Goal: Information Seeking & Learning: Learn about a topic

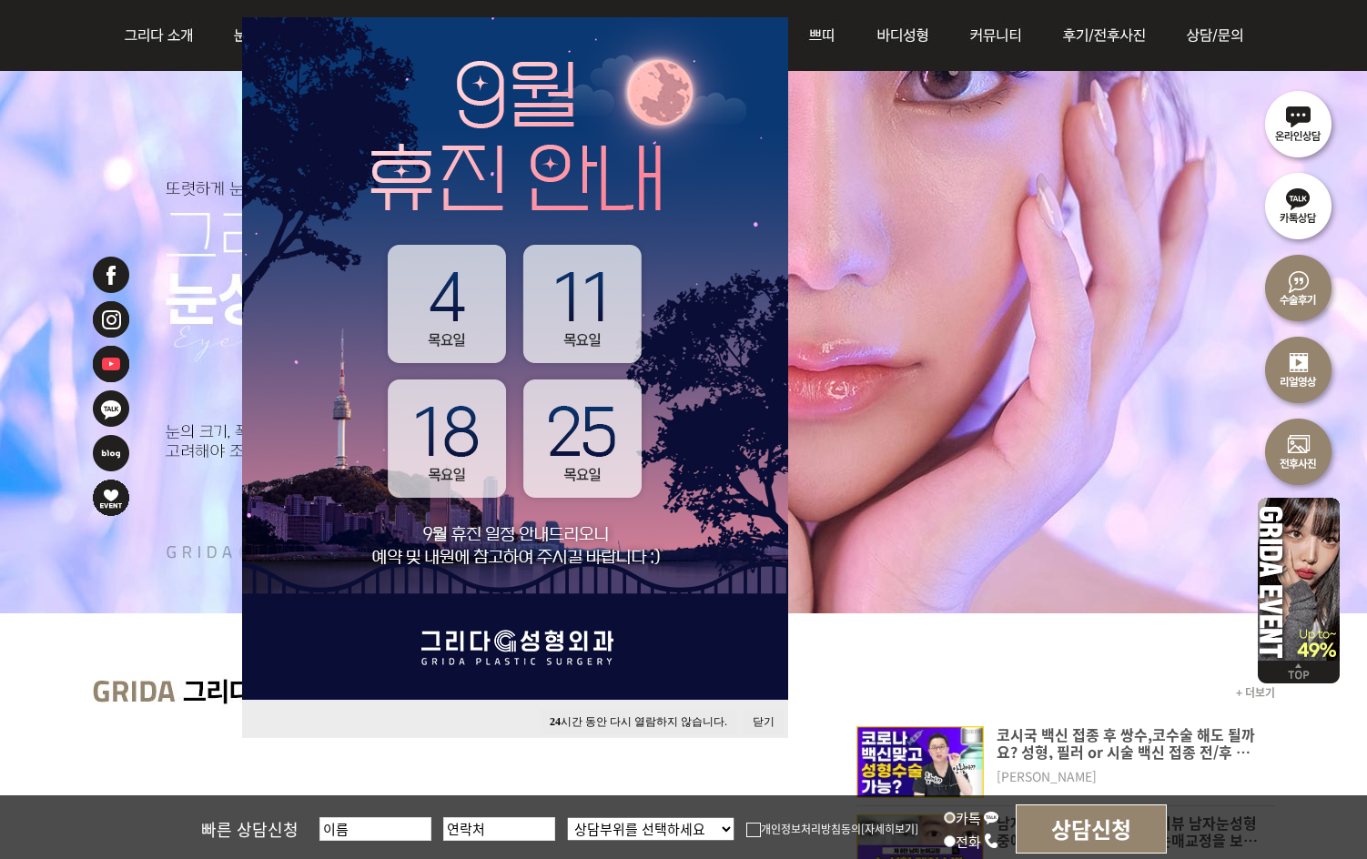
scroll to position [364, 0]
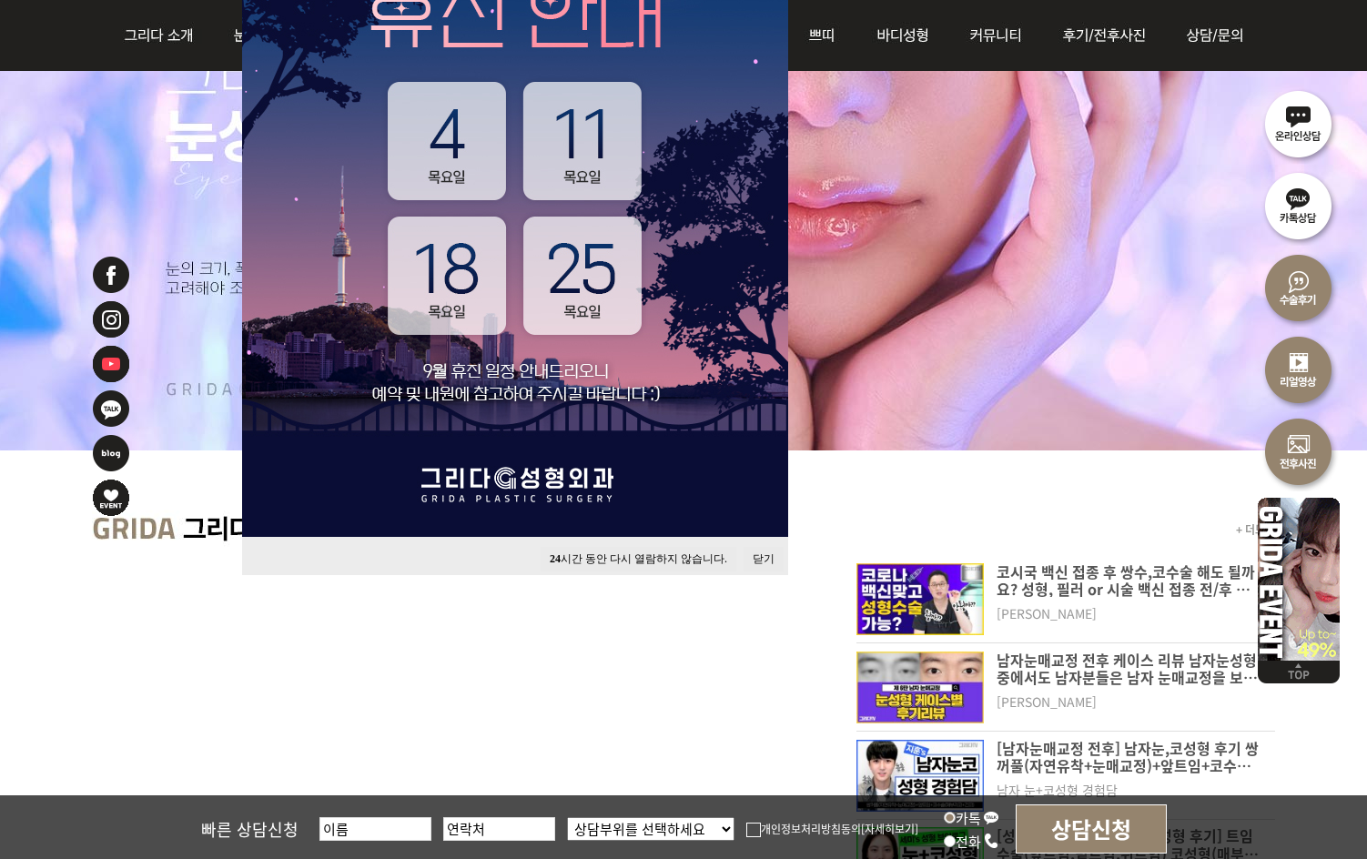
click at [764, 543] on div "24 시간 동안 다시 열람하지 않습니다. 닫기" at bounding box center [515, 556] width 546 height 38
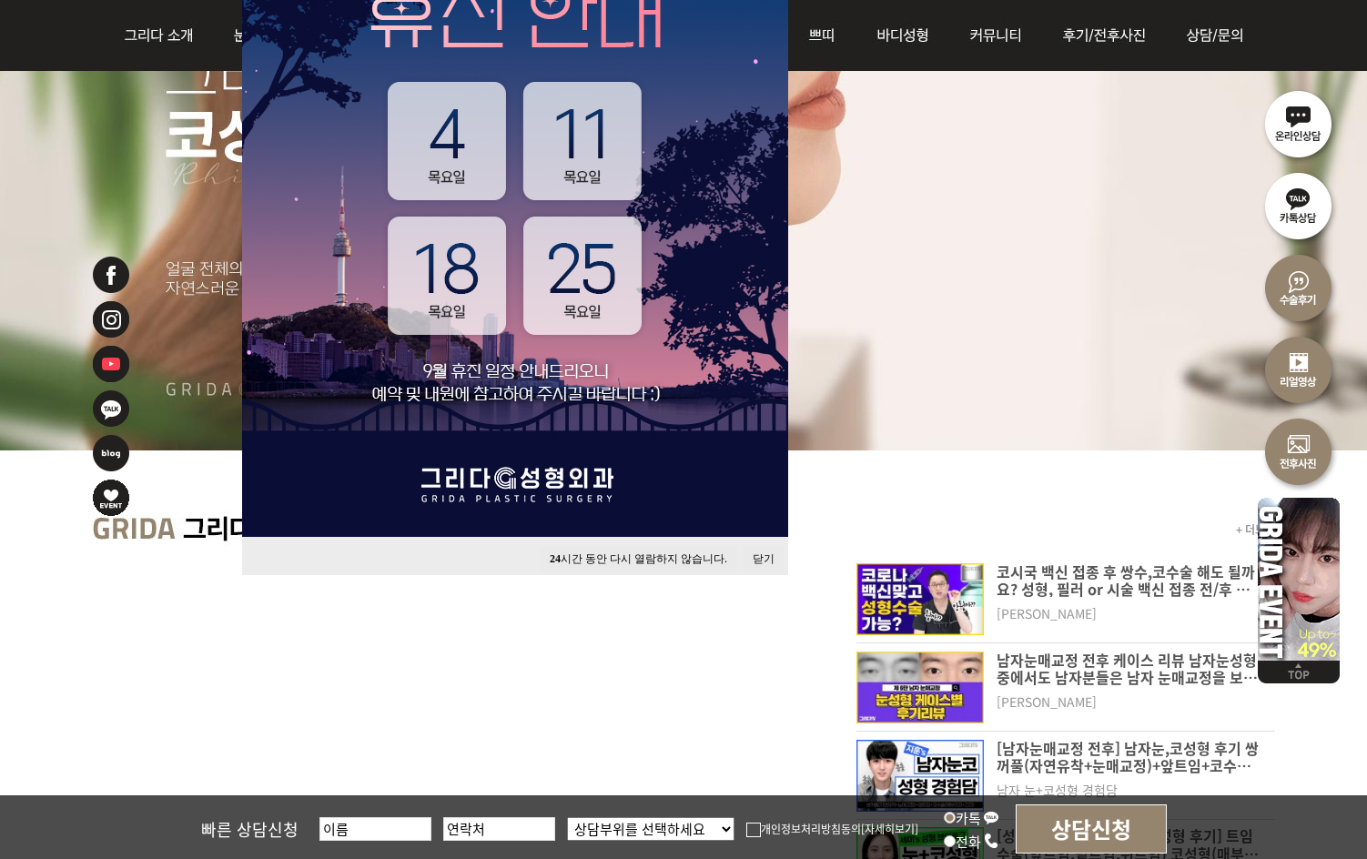
click at [766, 552] on button "닫기" at bounding box center [764, 559] width 40 height 25
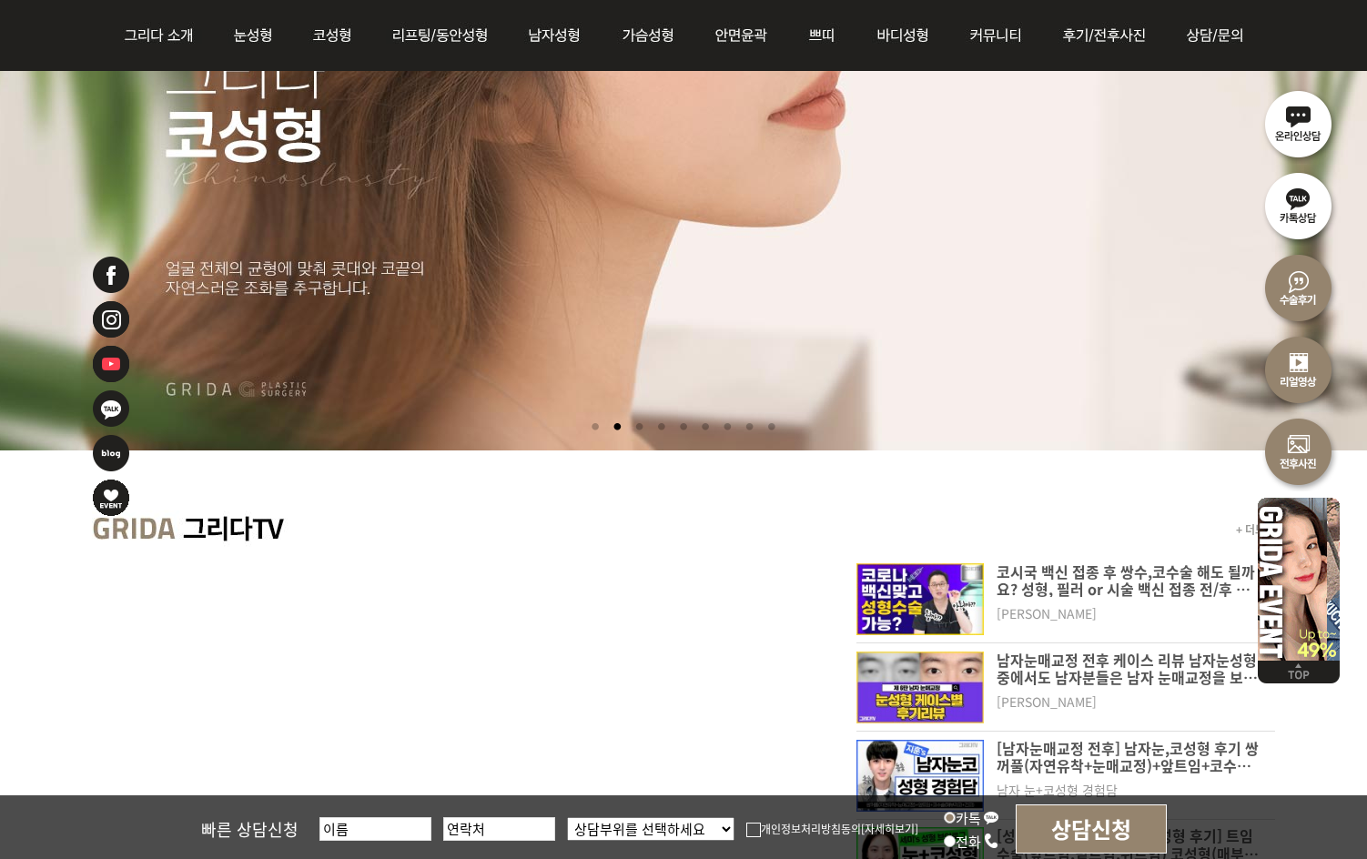
scroll to position [0, 0]
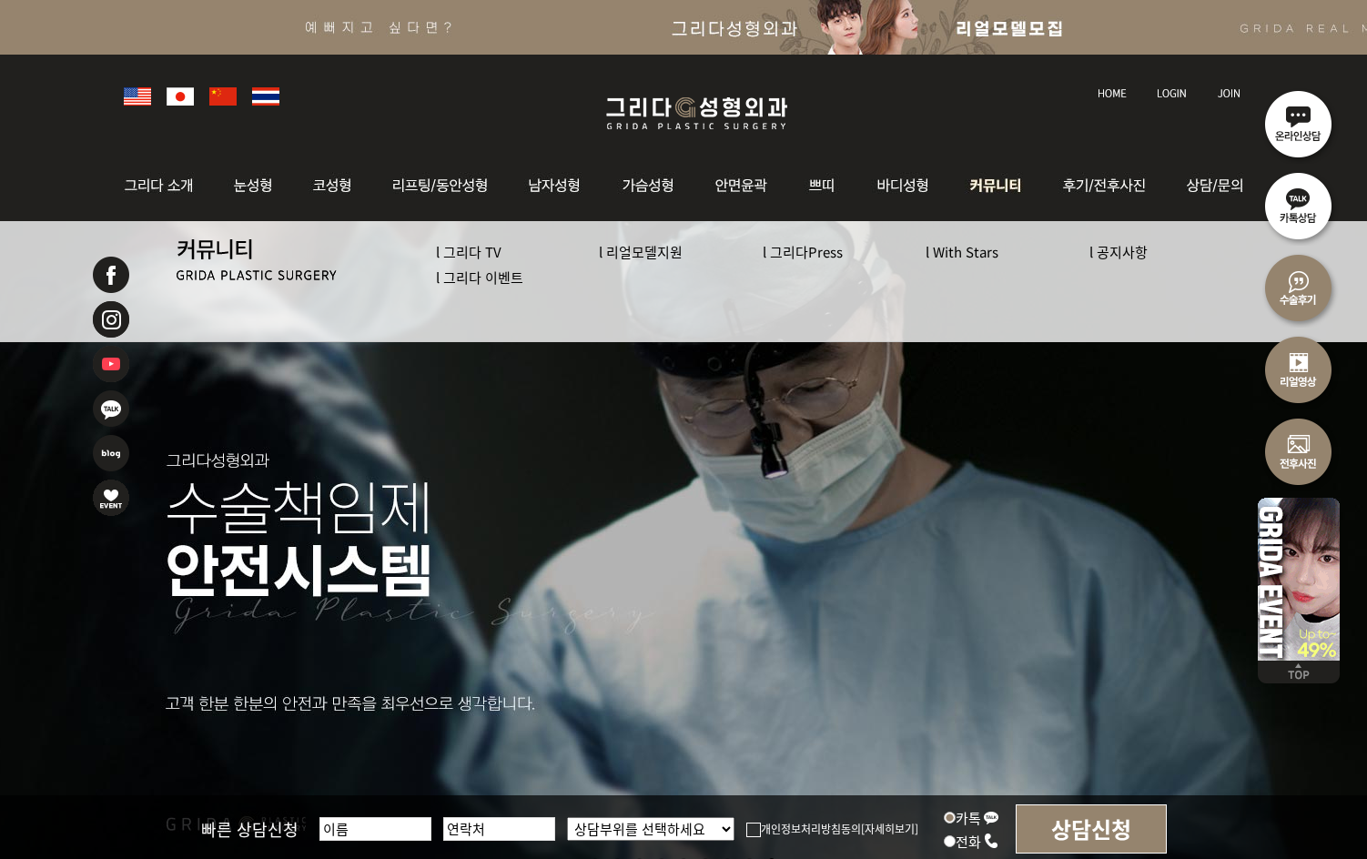
click at [998, 187] on img at bounding box center [997, 185] width 94 height 71
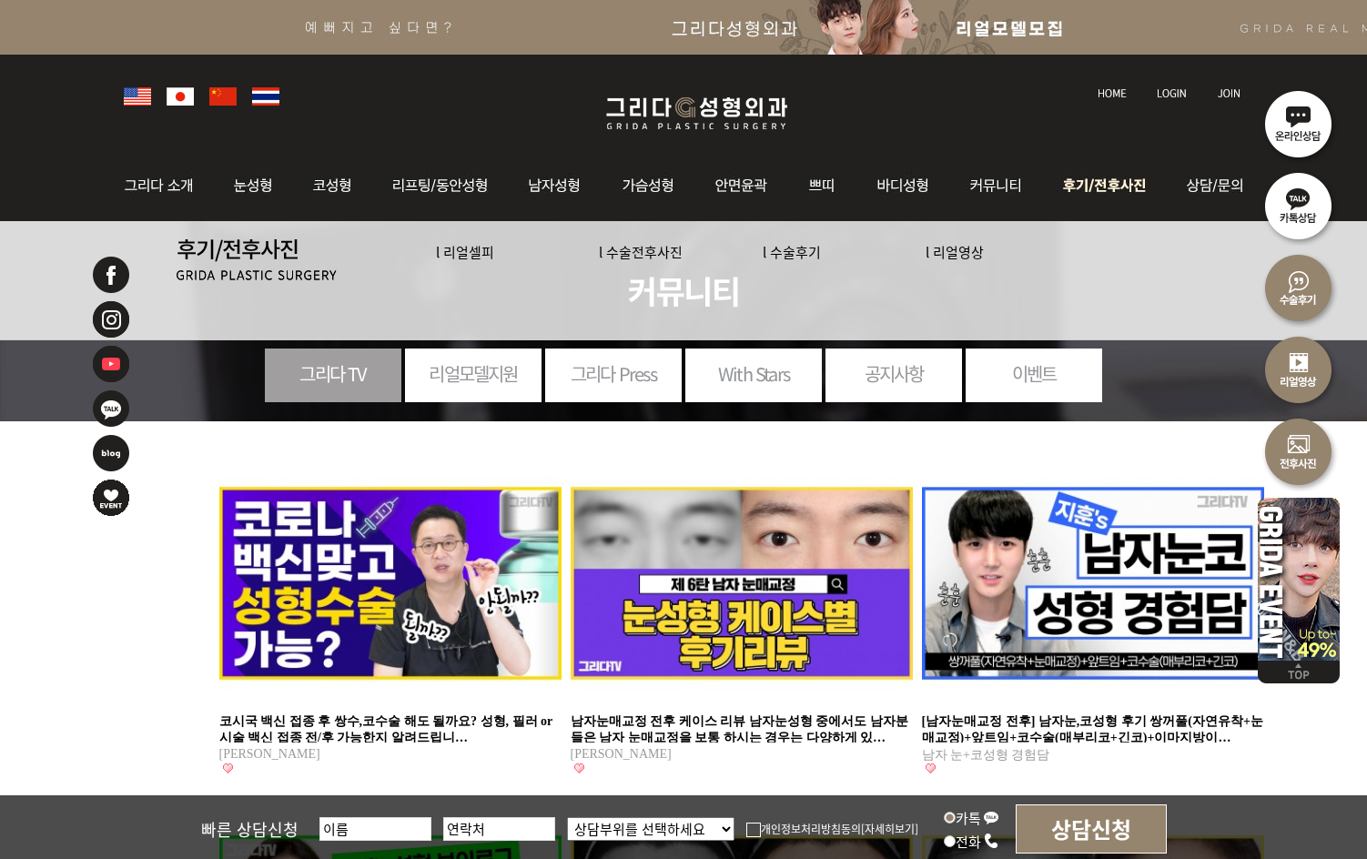
drag, startPoint x: 0, startPoint y: 0, endPoint x: 1106, endPoint y: 187, distance: 1121.6
click at [1105, 187] on img at bounding box center [1107, 185] width 127 height 71
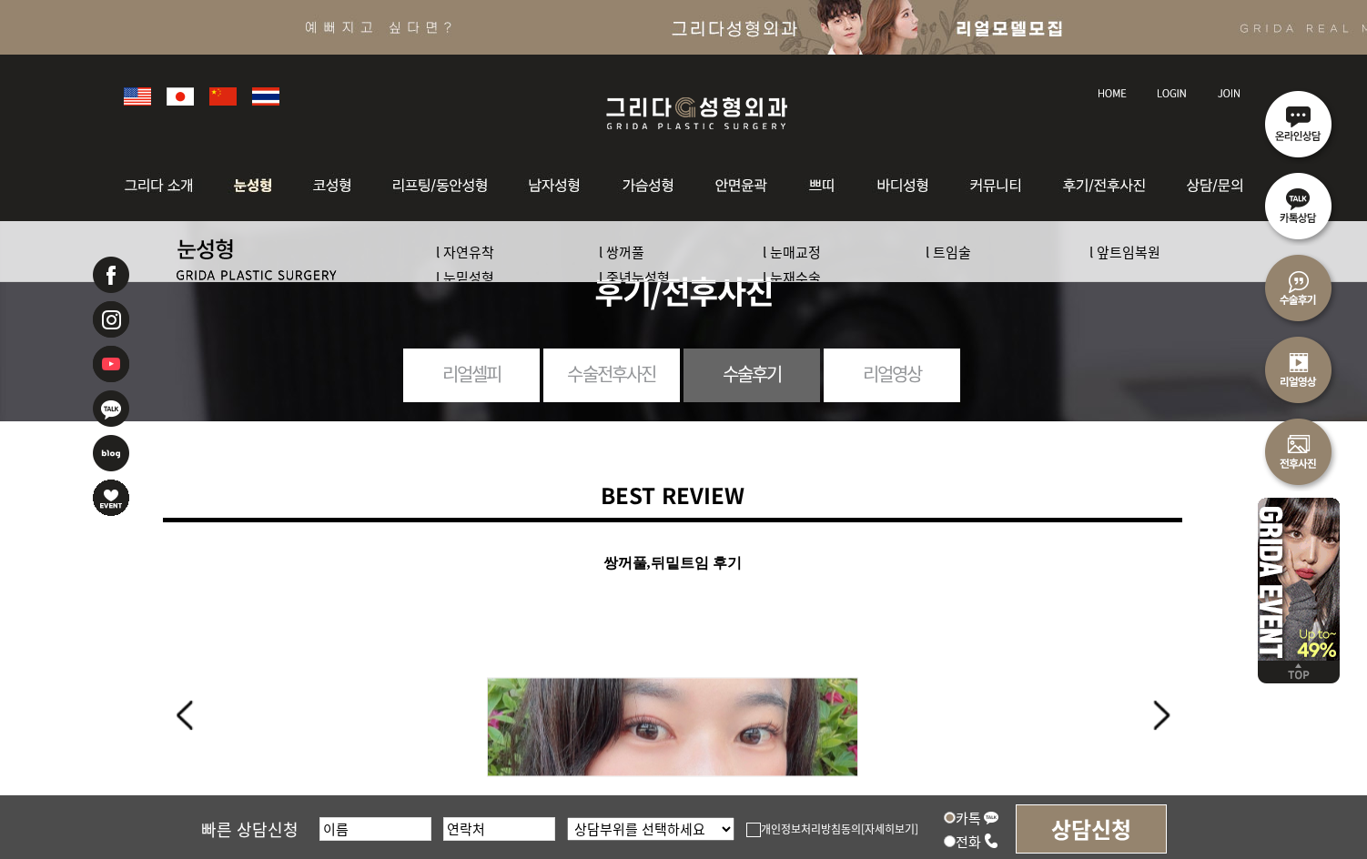
click at [256, 195] on img at bounding box center [253, 185] width 81 height 71
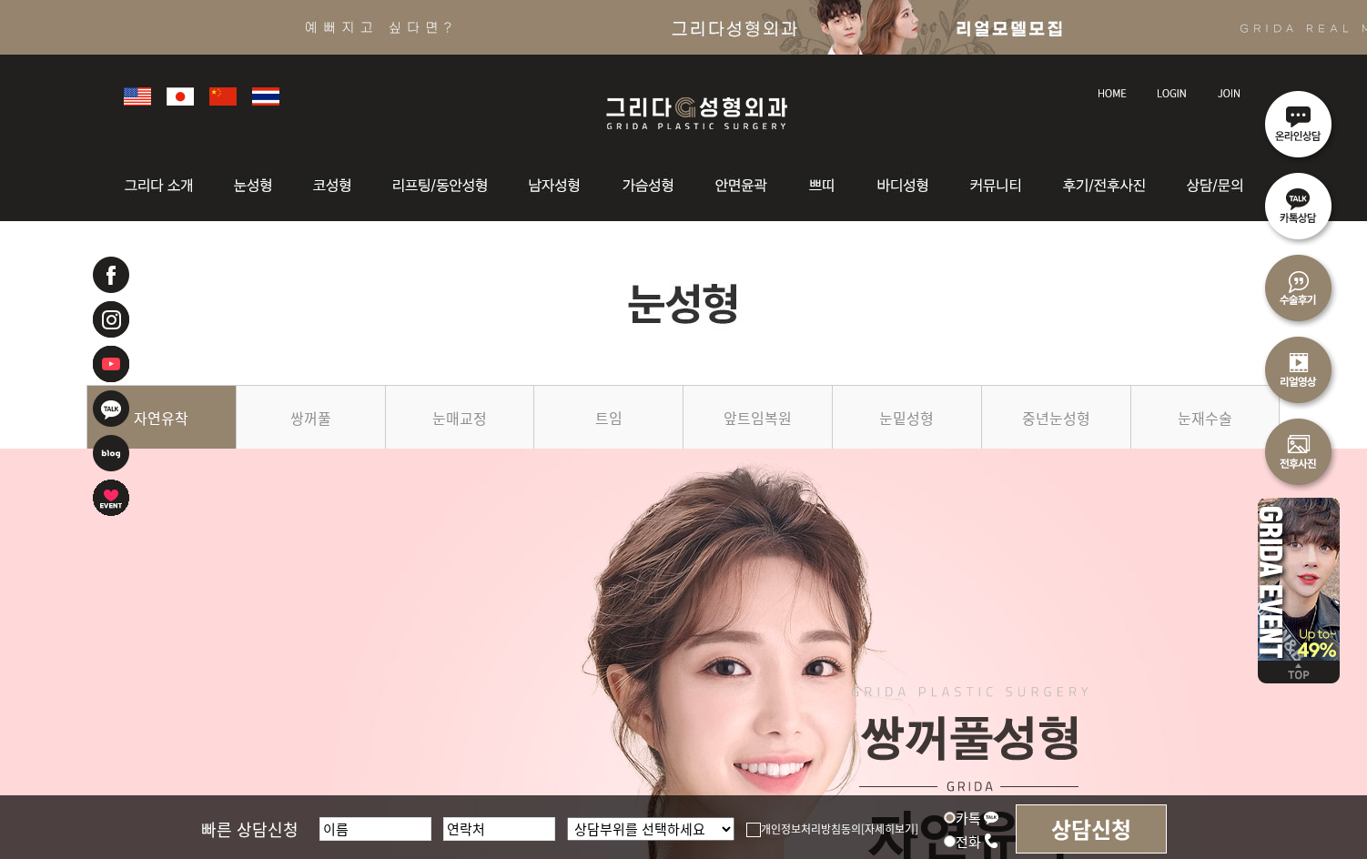
click at [173, 93] on img at bounding box center [180, 96] width 27 height 18
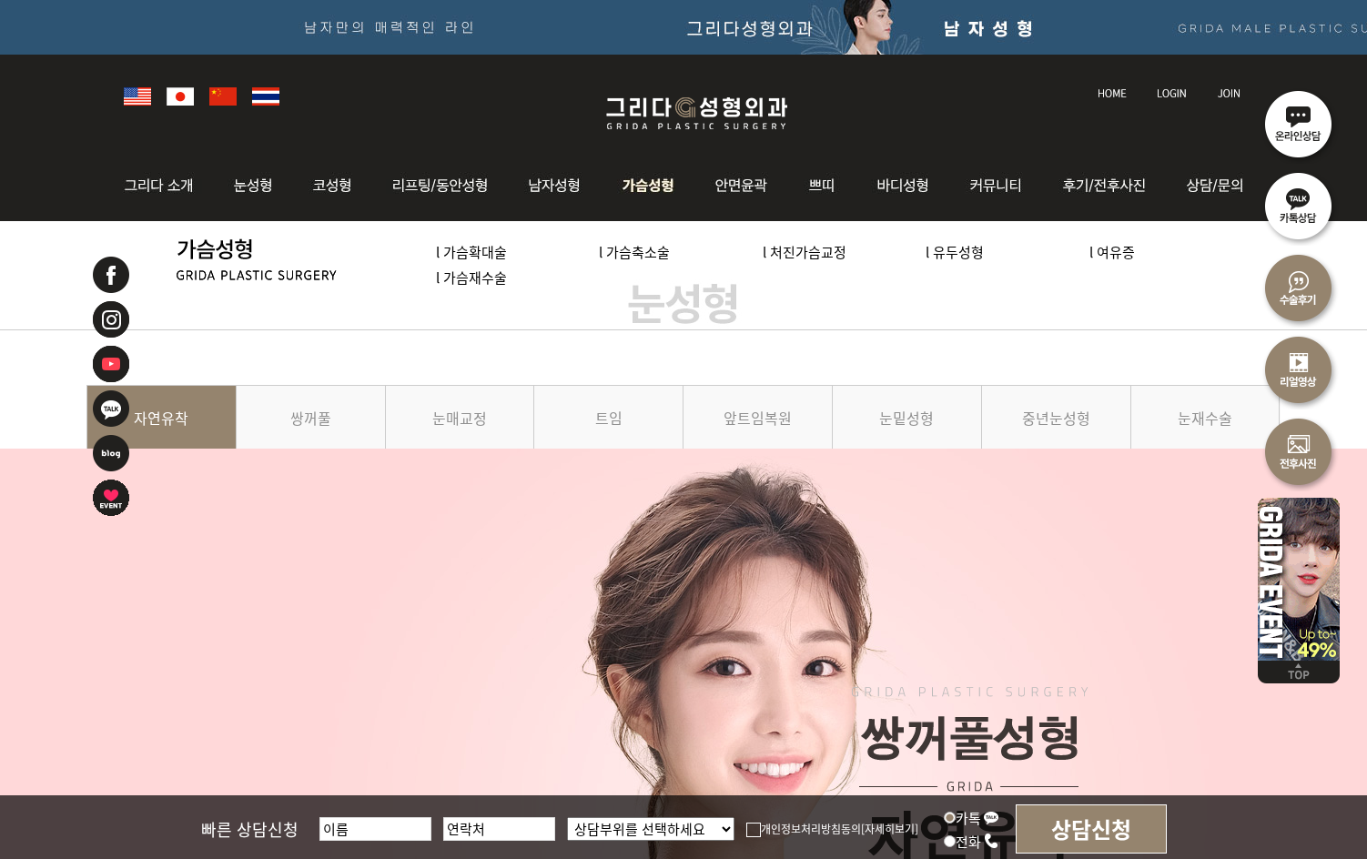
click at [653, 193] on img at bounding box center [649, 185] width 93 height 71
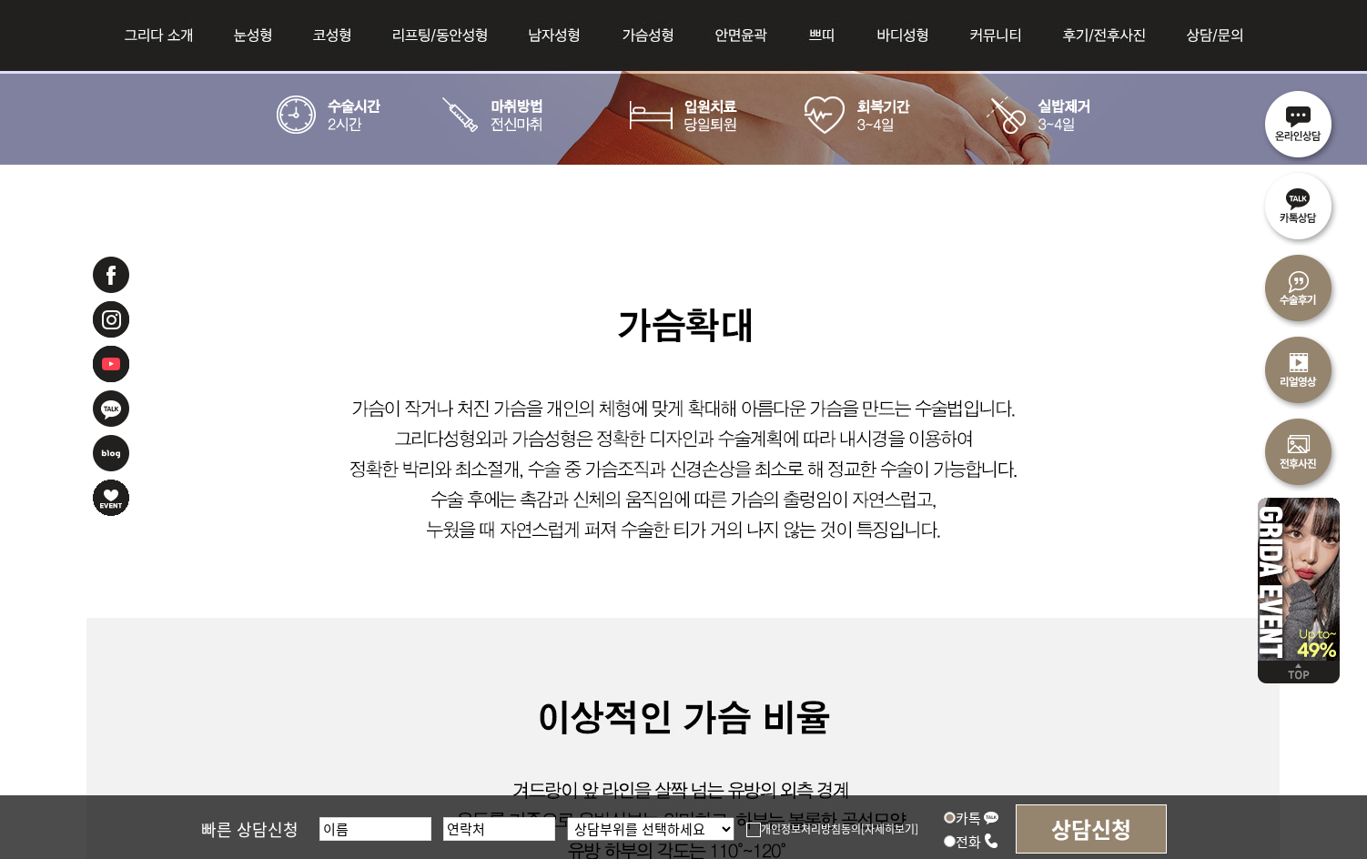
scroll to position [910, 0]
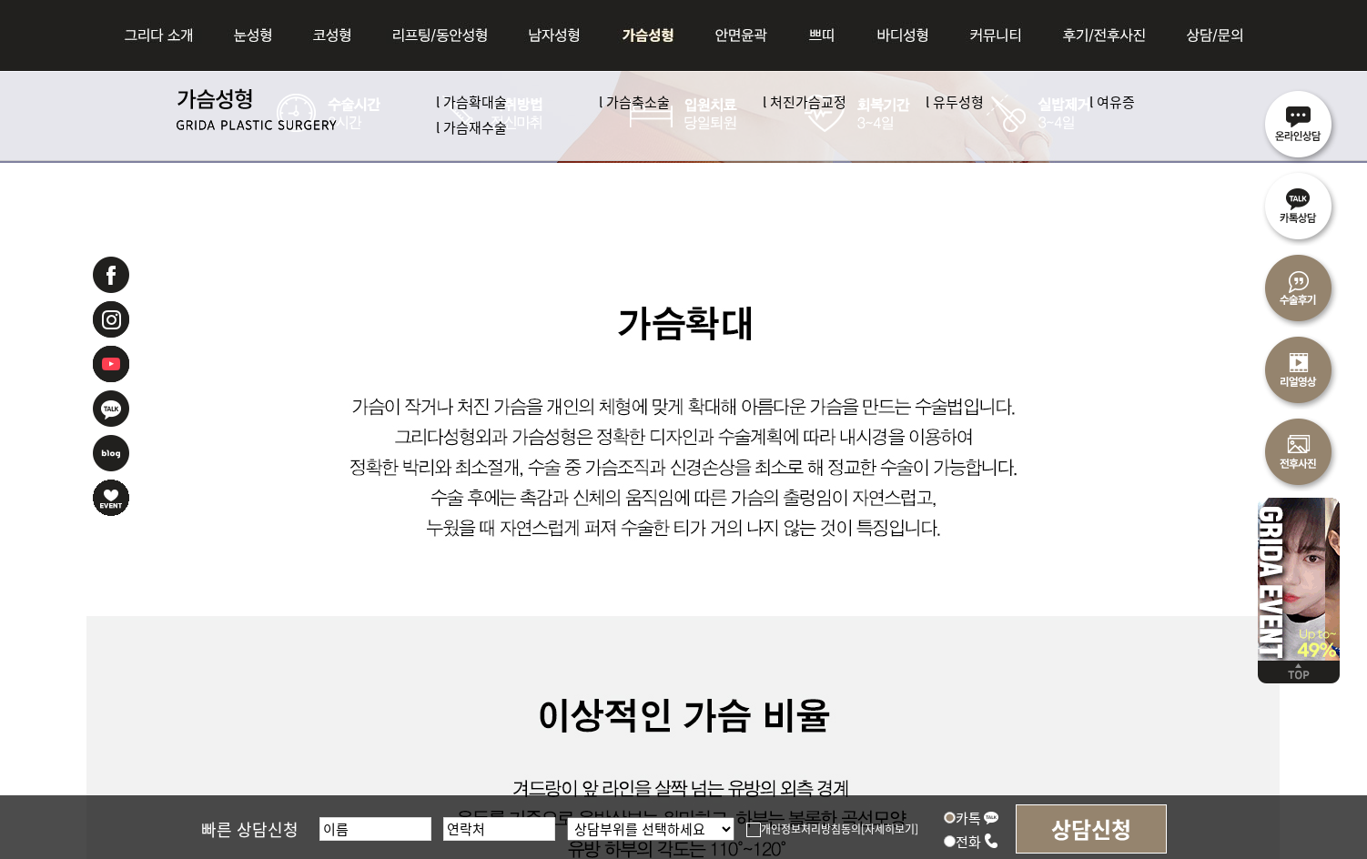
click at [661, 10] on img at bounding box center [649, 35] width 93 height 71
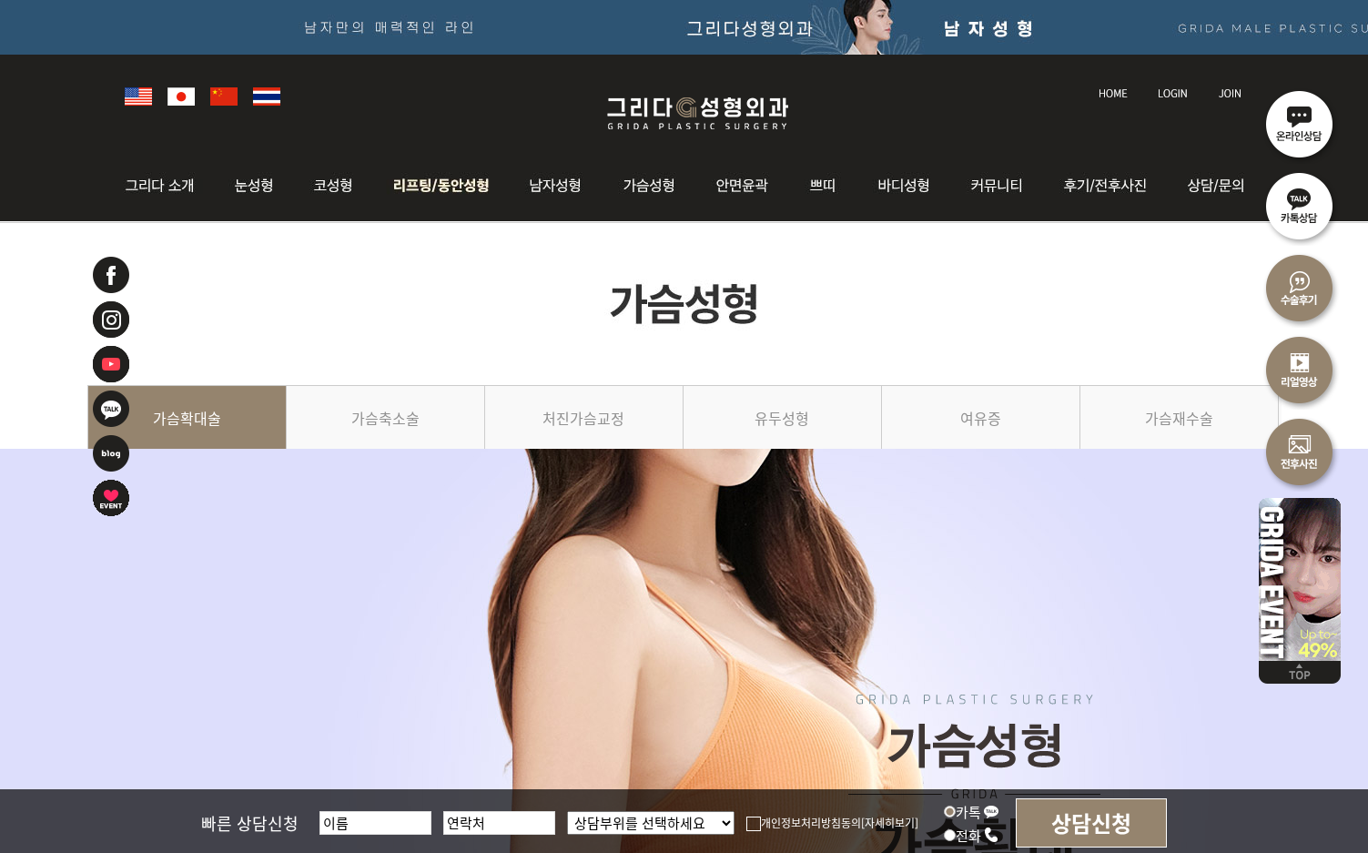
click at [443, 181] on img at bounding box center [441, 185] width 138 height 71
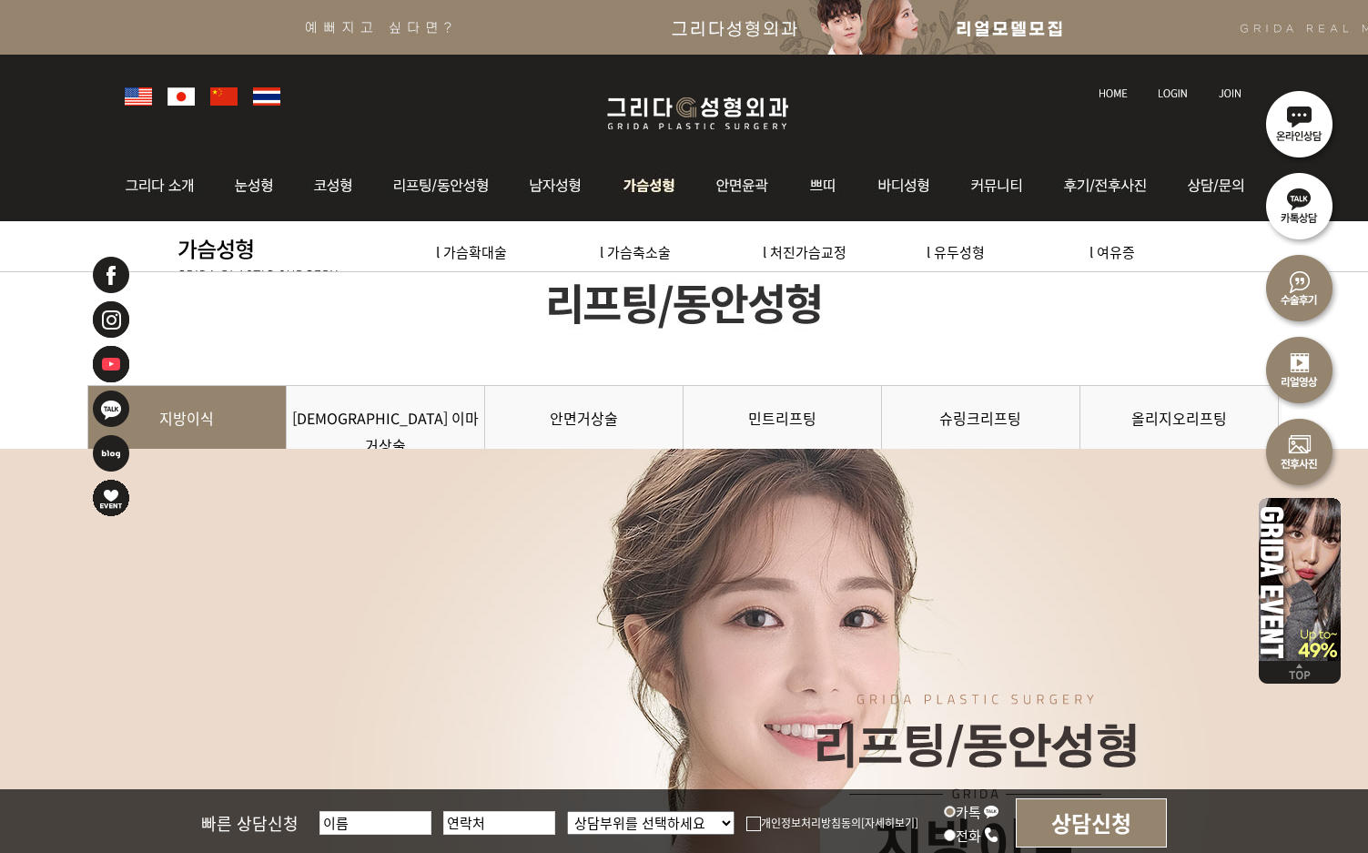
click at [642, 188] on img at bounding box center [649, 185] width 93 height 71
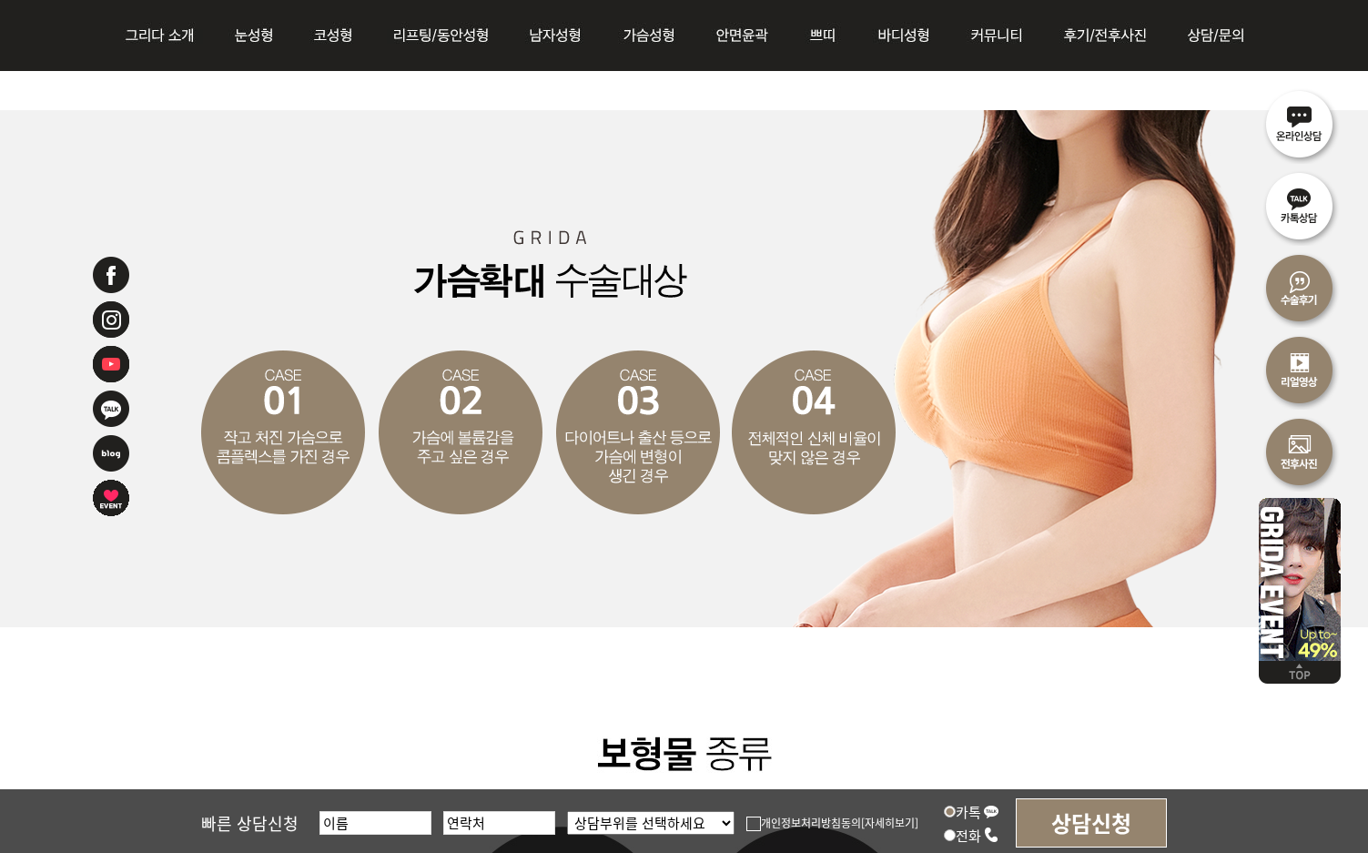
scroll to position [3550, 0]
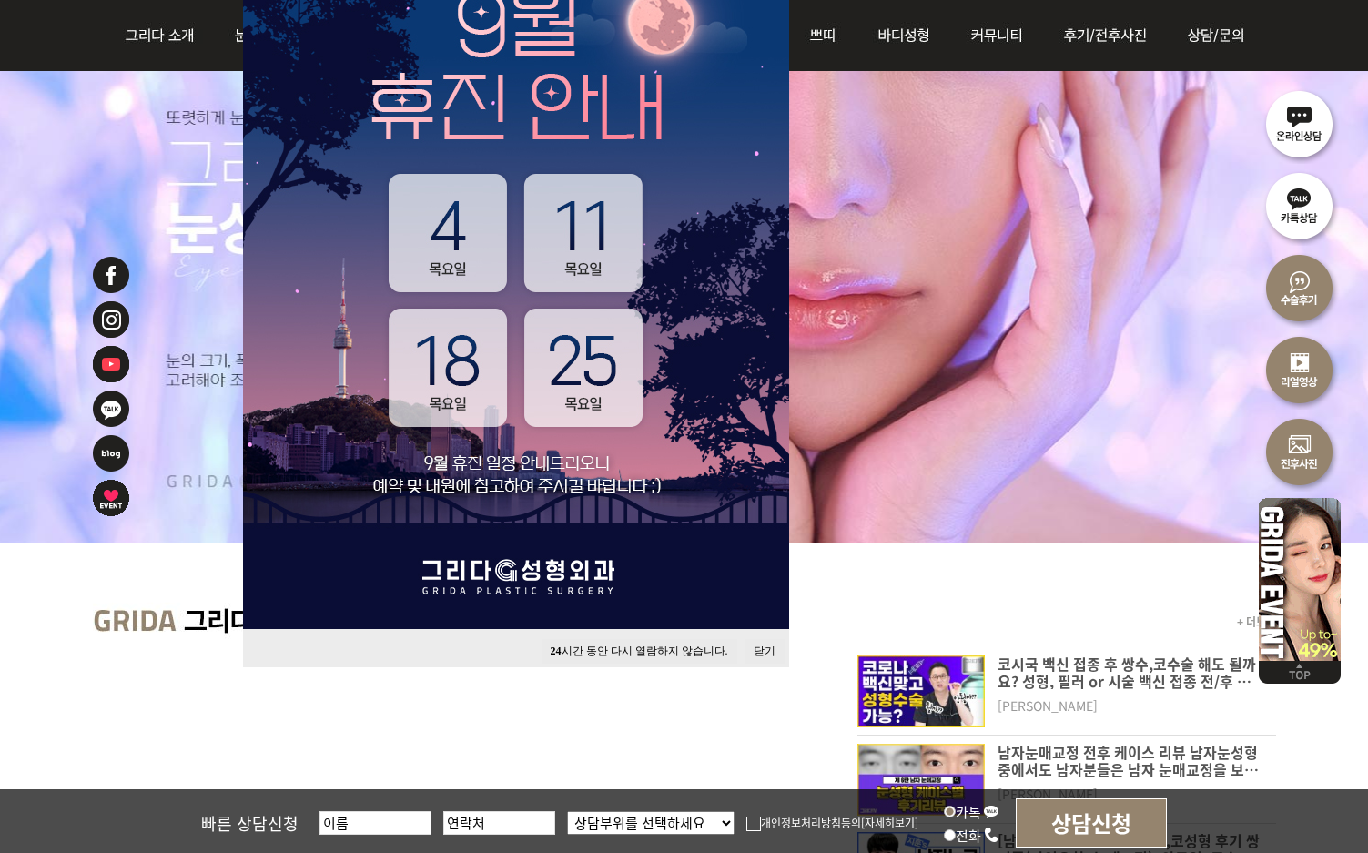
scroll to position [273, 0]
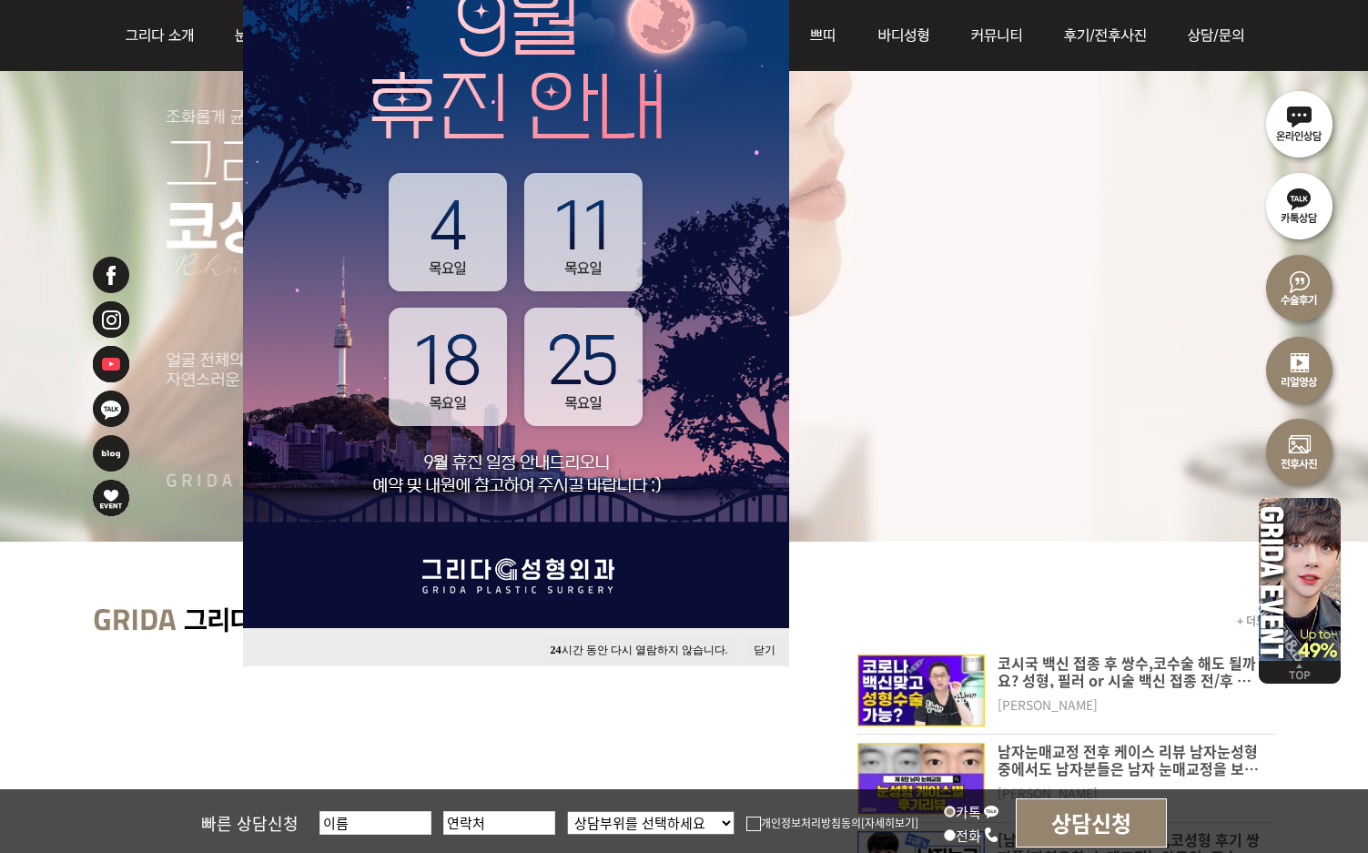
click at [752, 648] on button "닫기" at bounding box center [764, 650] width 40 height 25
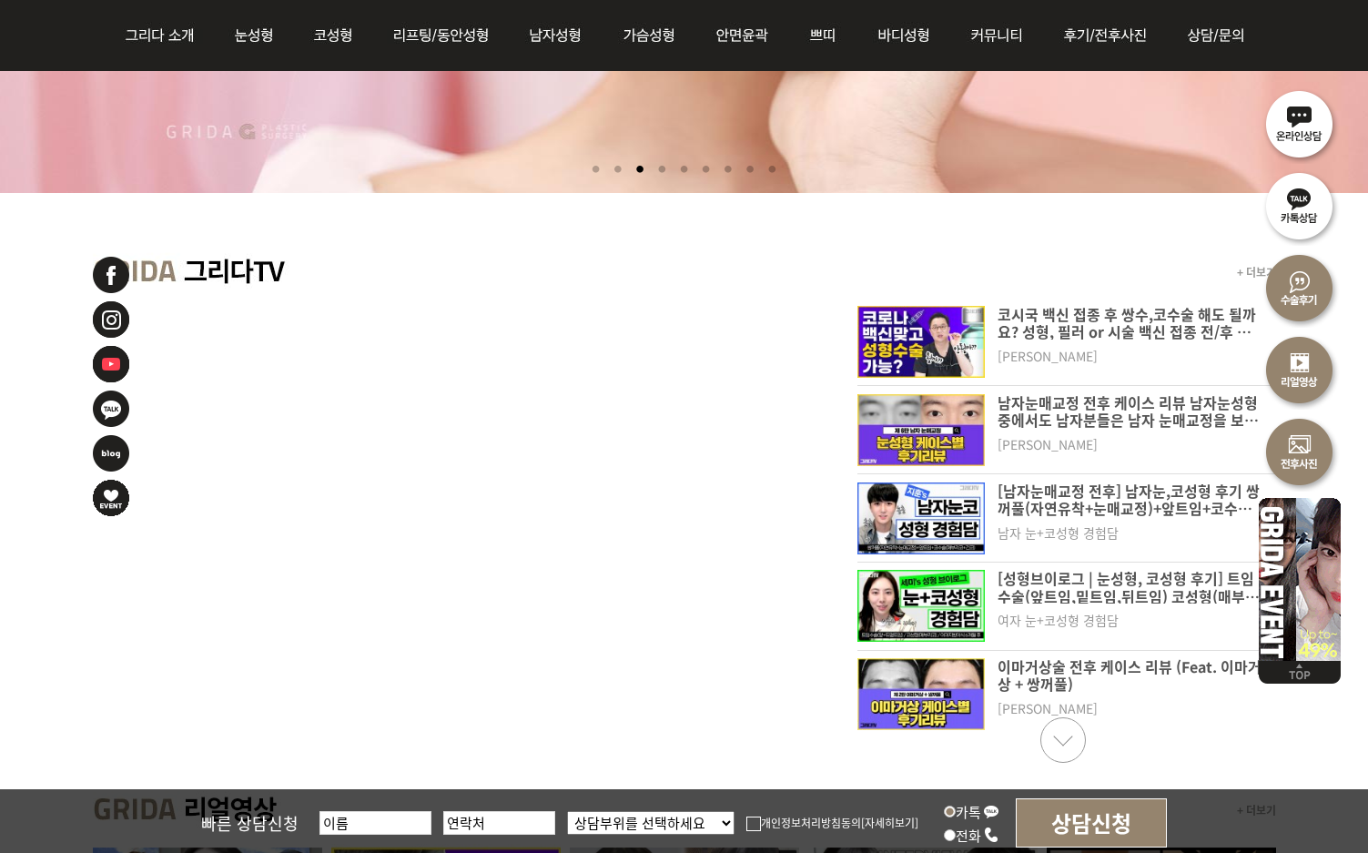
scroll to position [182, 0]
